Goal: Task Accomplishment & Management: Manage account settings

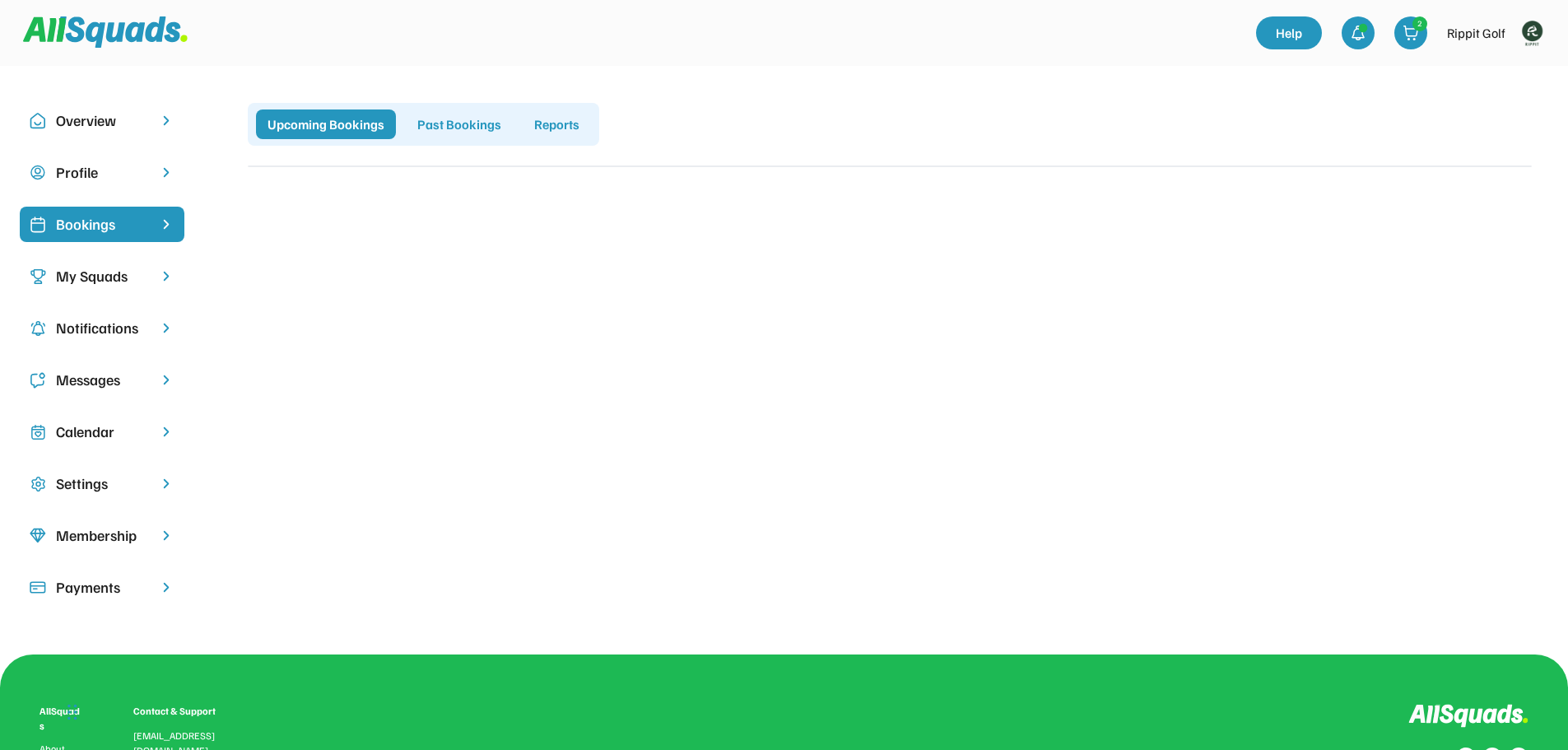
click at [106, 273] on div "My Squads" at bounding box center [102, 276] width 93 height 22
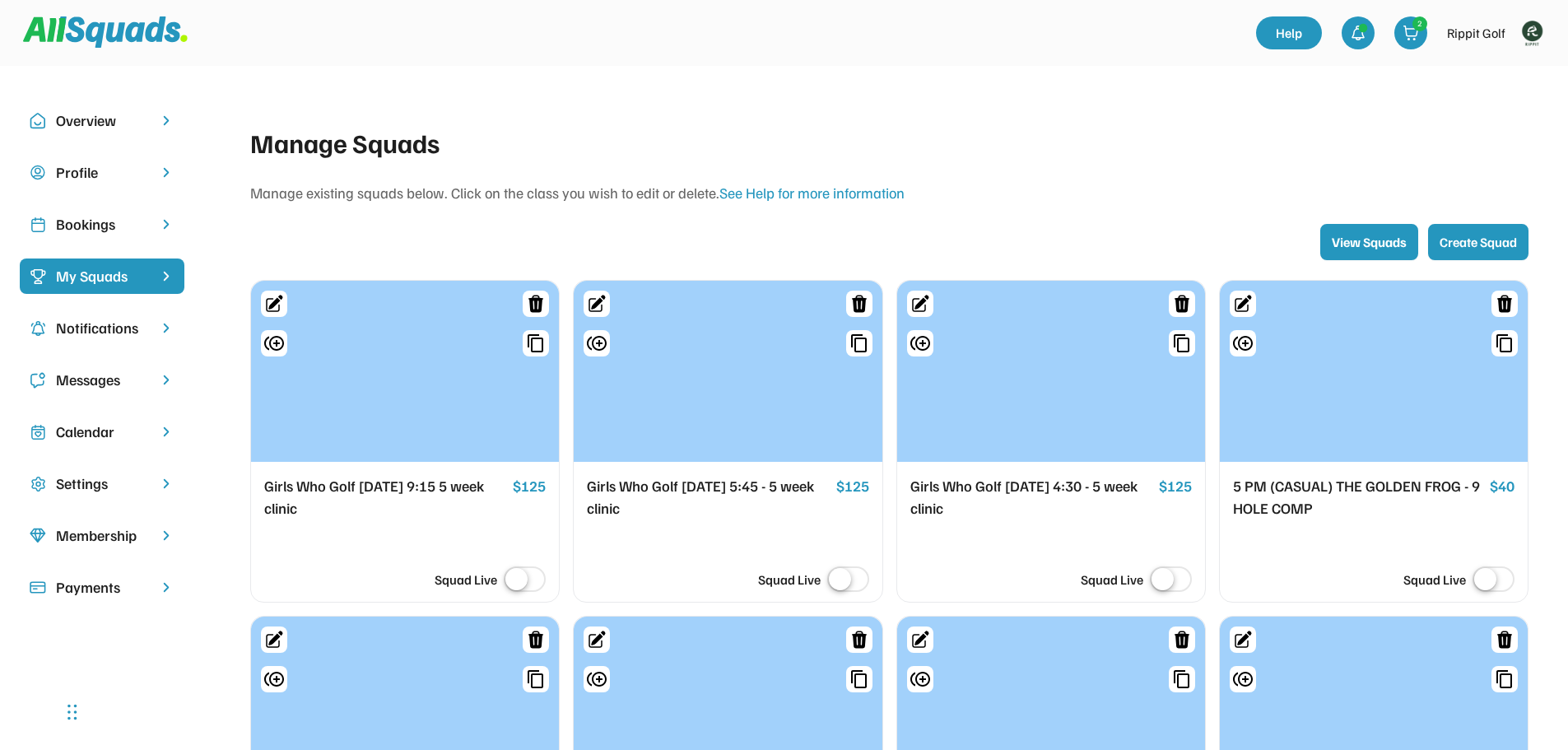
click at [1528, 28] on img at bounding box center [1531, 32] width 33 height 33
click at [1510, 63] on link "Profile" at bounding box center [1509, 72] width 97 height 33
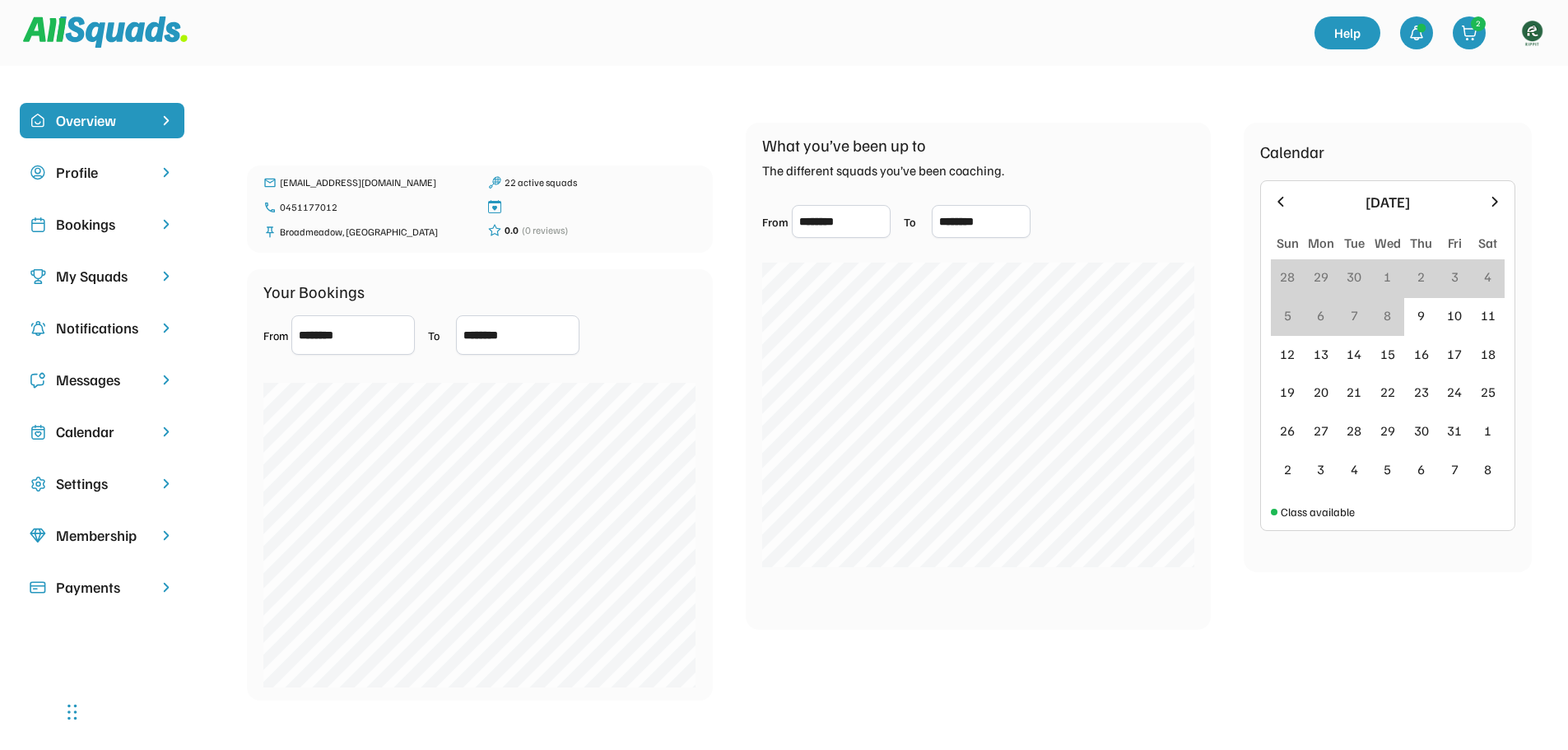
click at [93, 219] on div "Bookings" at bounding box center [102, 224] width 93 height 22
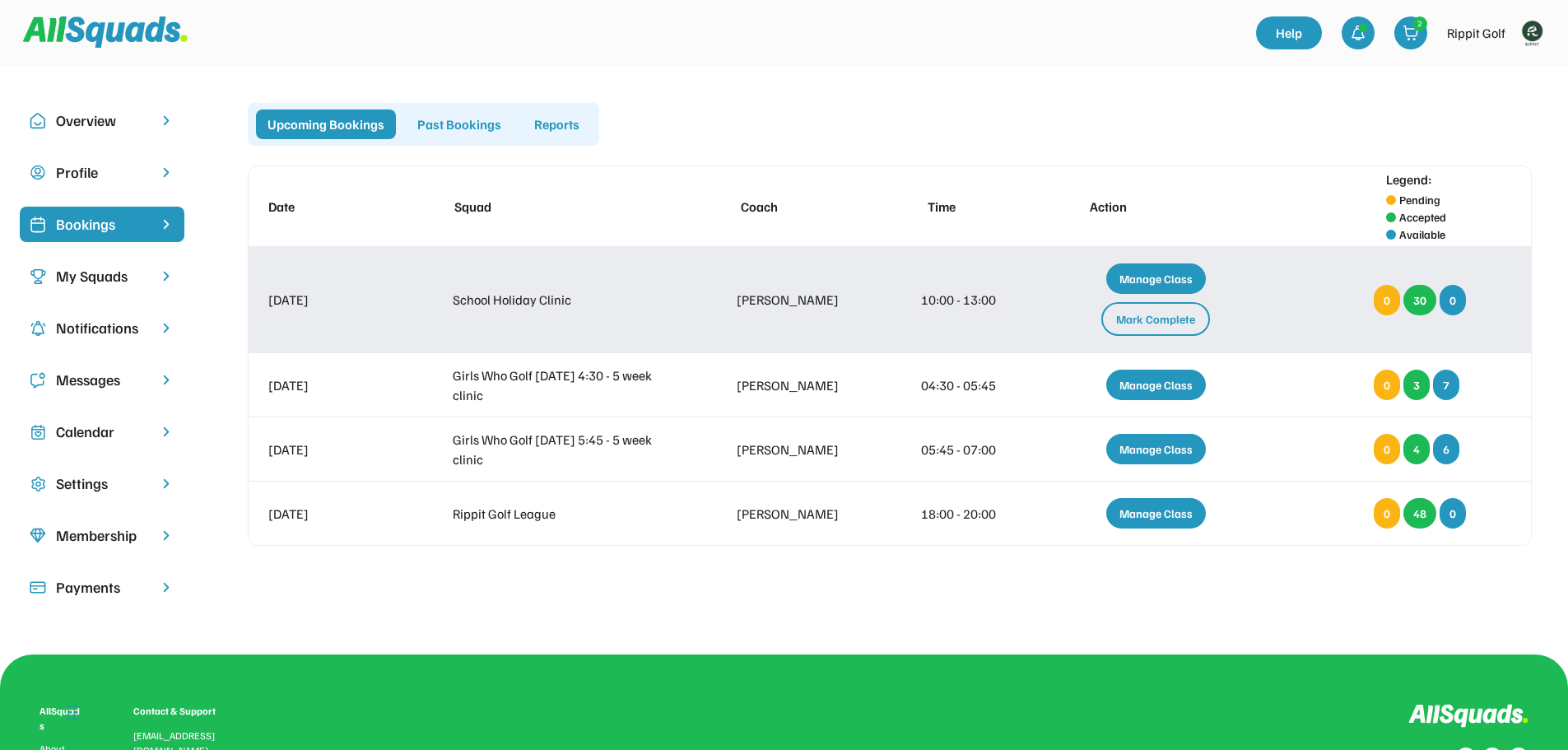
click at [1165, 326] on div "Mark Complete" at bounding box center [1156, 319] width 109 height 34
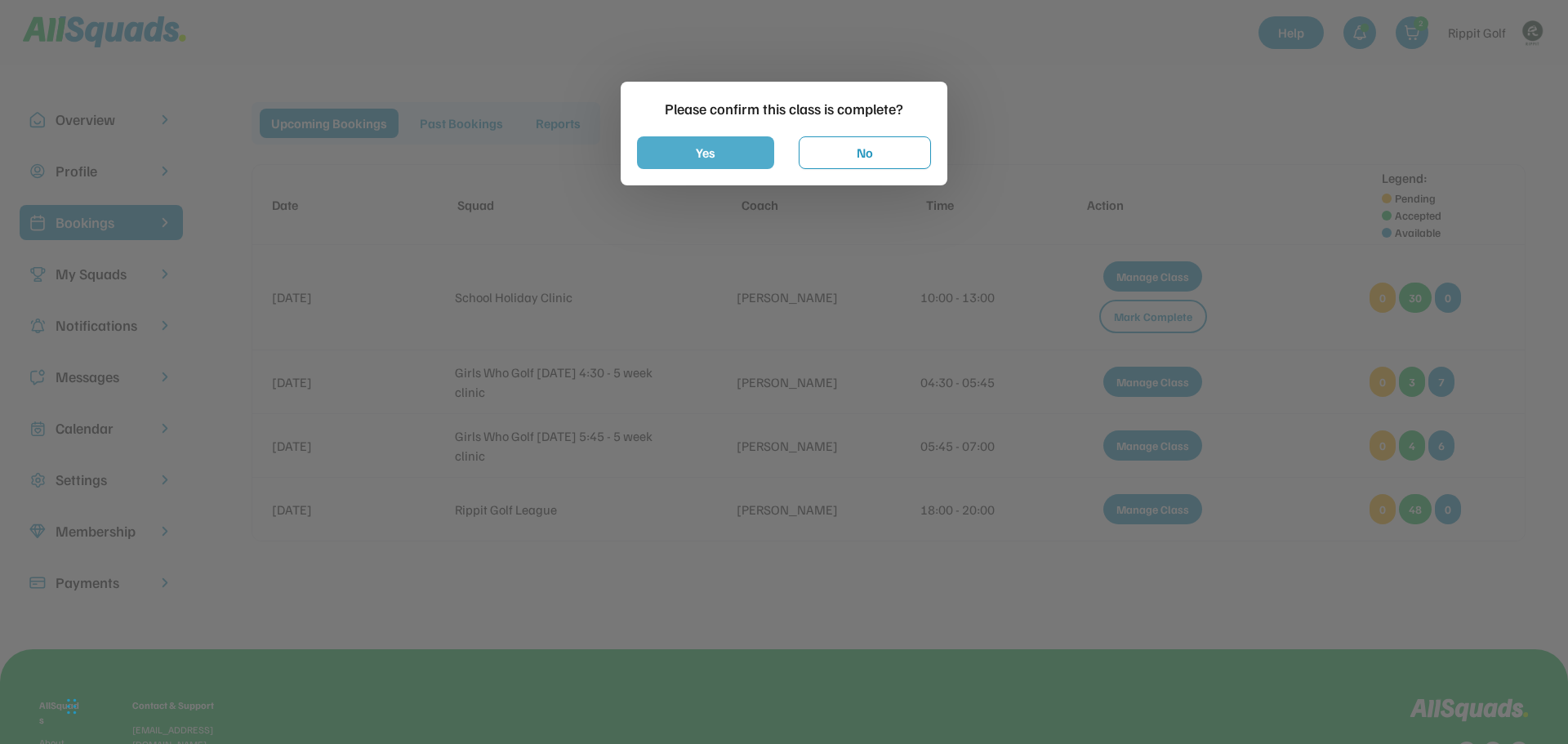
click at [703, 152] on button "Yes" at bounding box center [705, 152] width 137 height 33
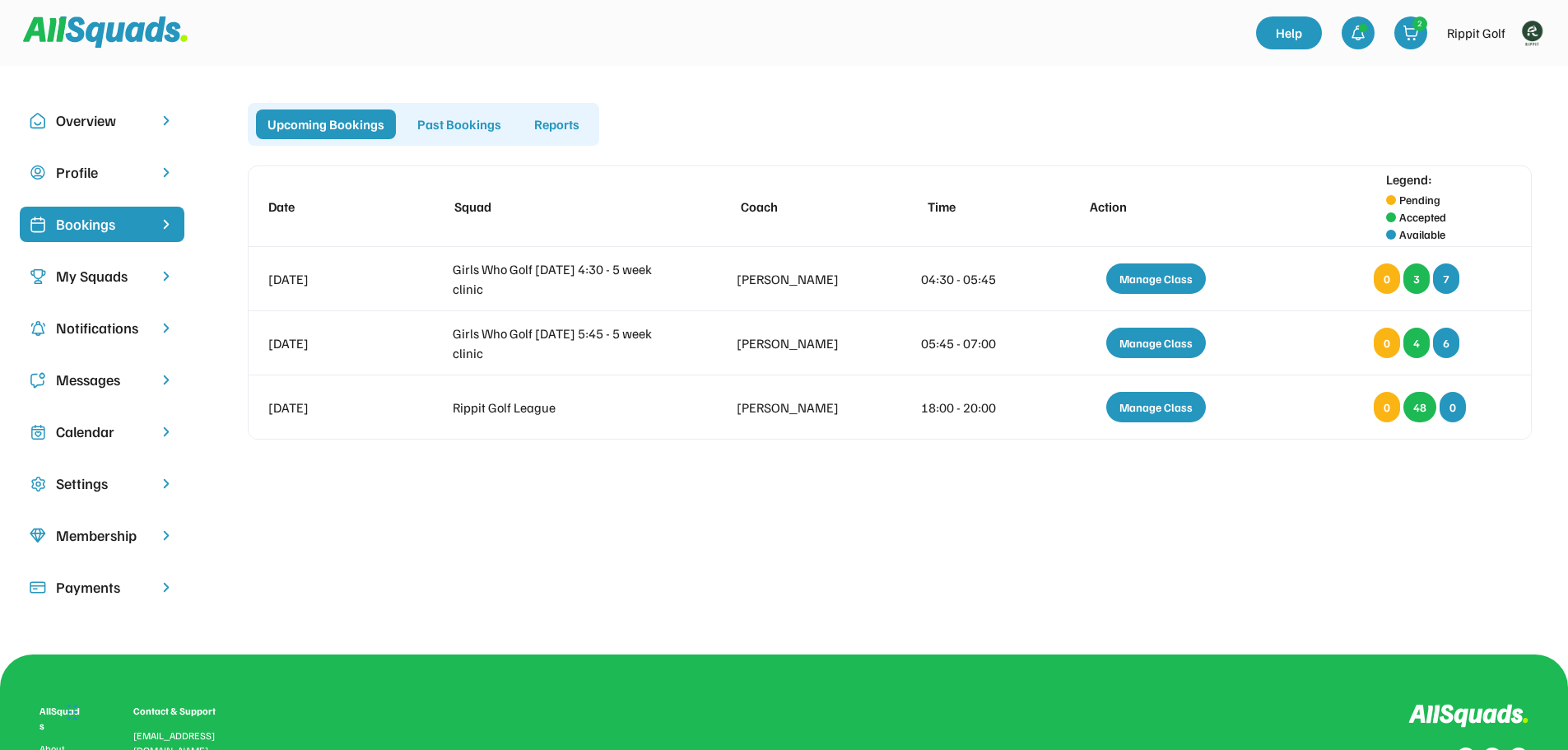
click at [1533, 29] on img at bounding box center [1531, 32] width 33 height 33
click at [1507, 61] on link "Profile" at bounding box center [1509, 72] width 97 height 33
